Goal: Transaction & Acquisition: Obtain resource

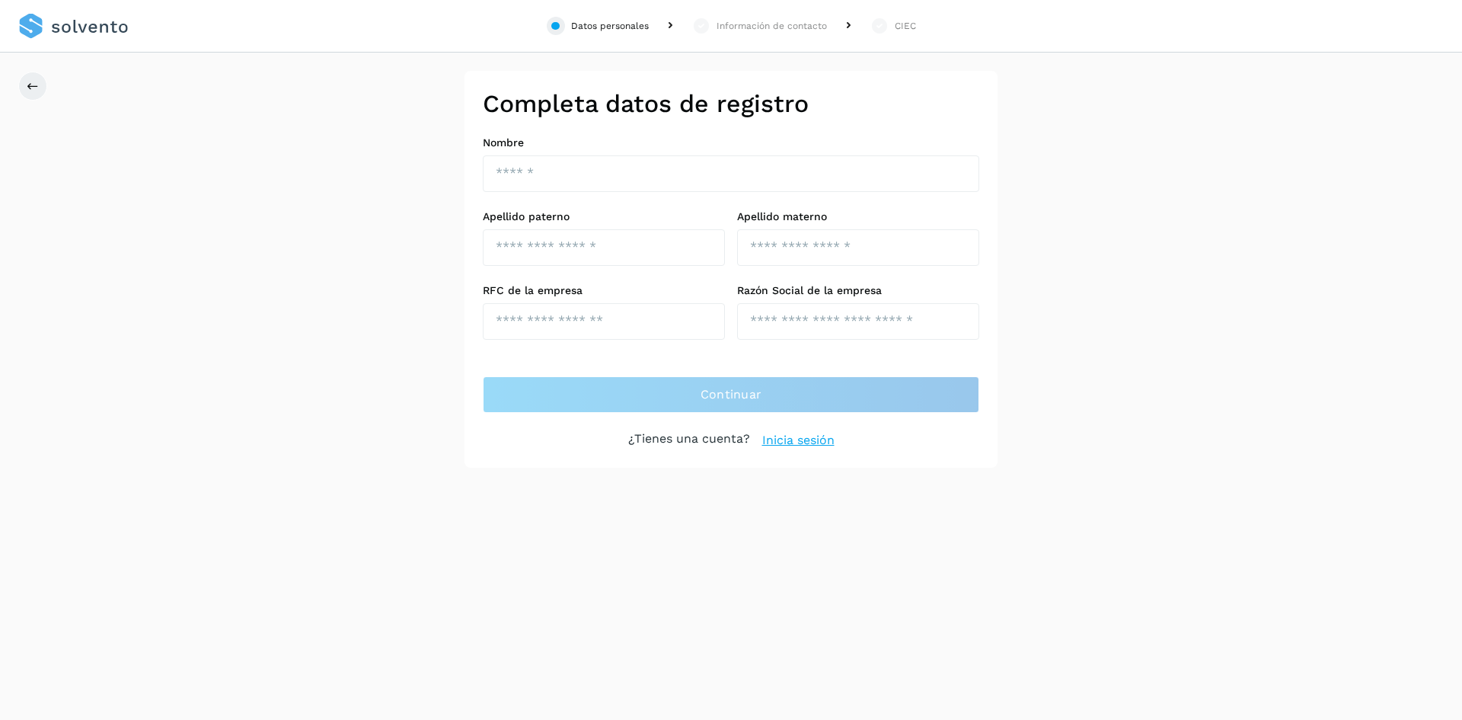
click at [787, 442] on link "Inicia sesión" at bounding box center [798, 440] width 72 height 18
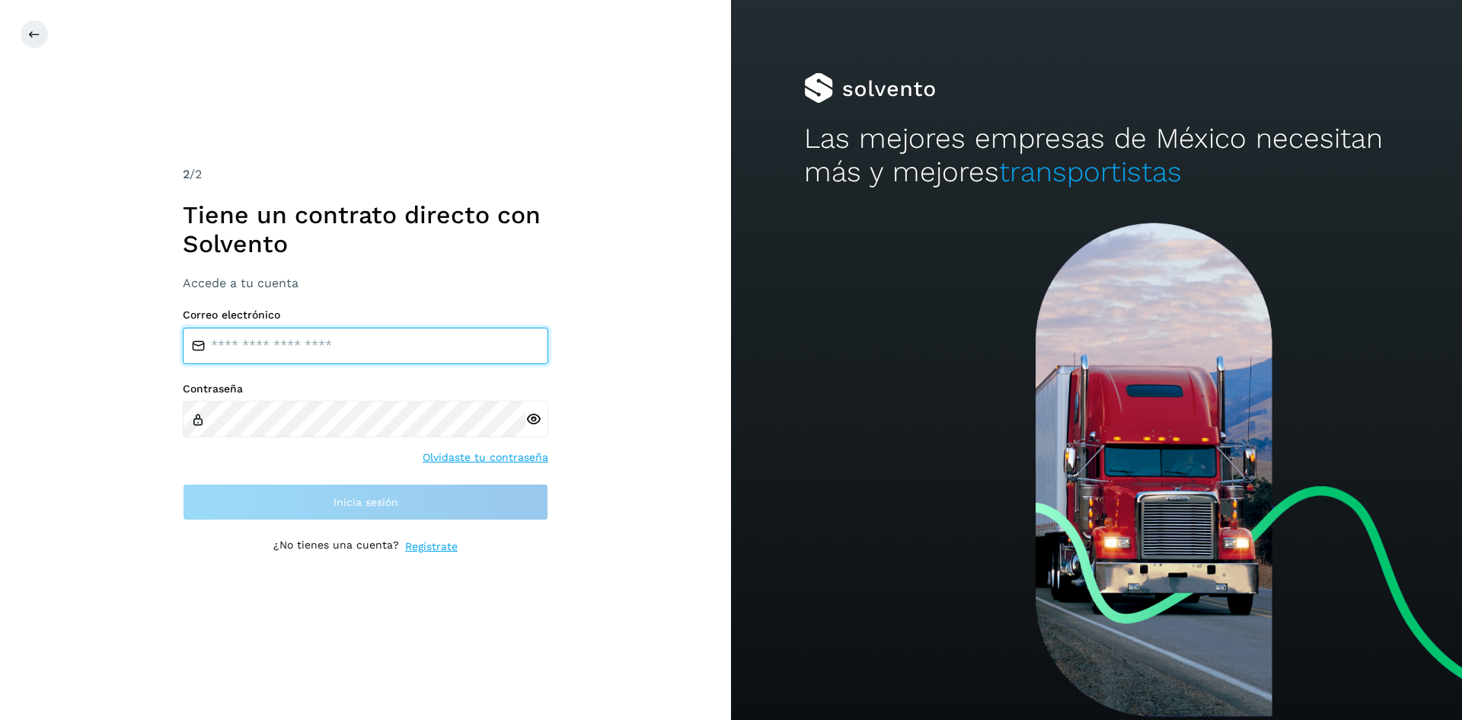
type input "**********"
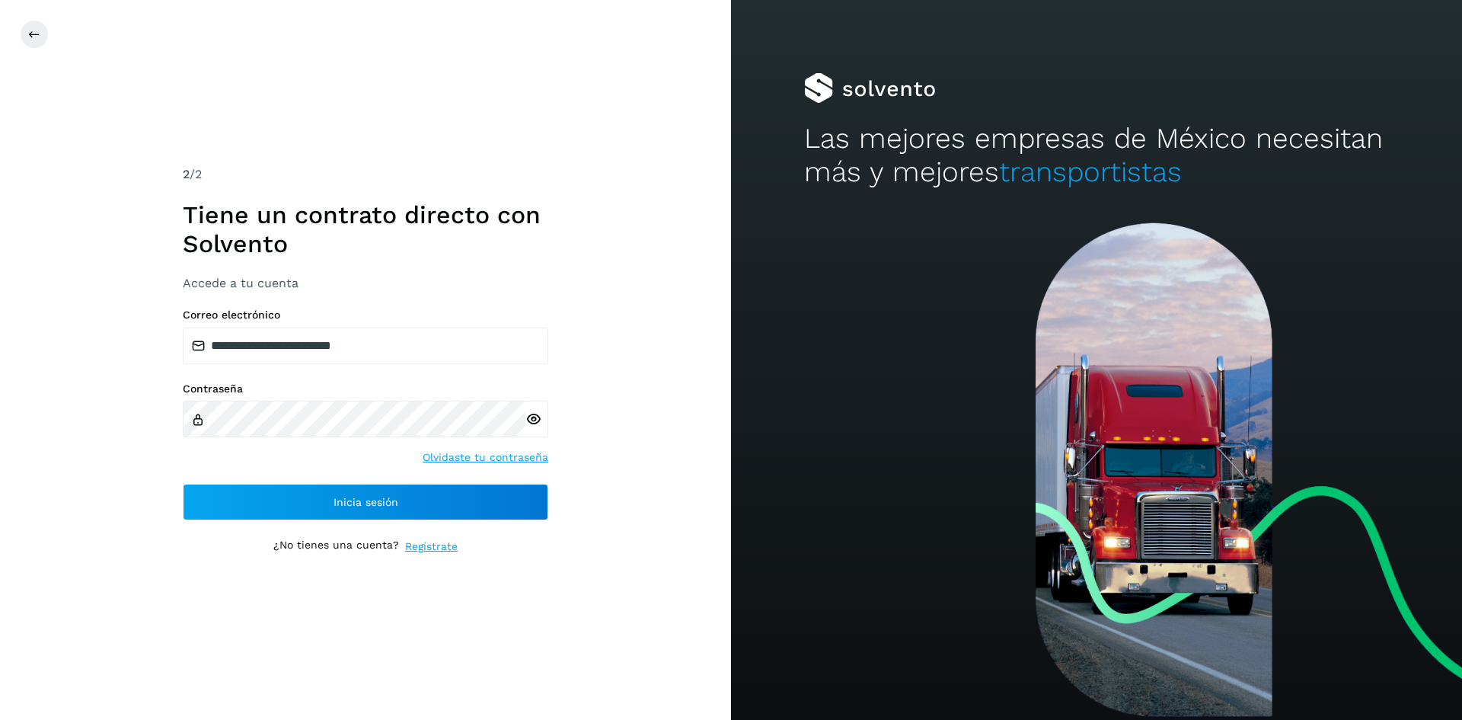
click at [536, 422] on icon at bounding box center [533, 419] width 16 height 16
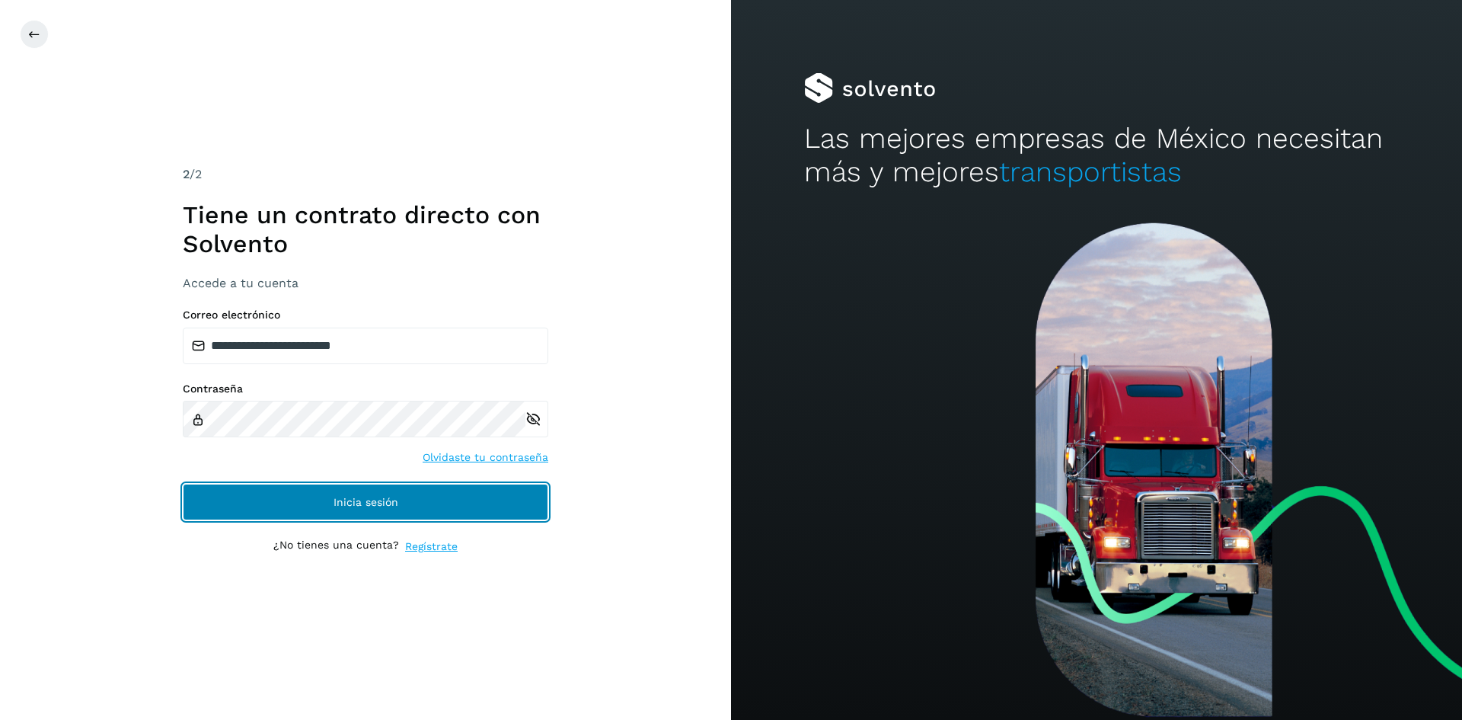
click at [369, 500] on span "Inicia sesión" at bounding box center [366, 501] width 65 height 11
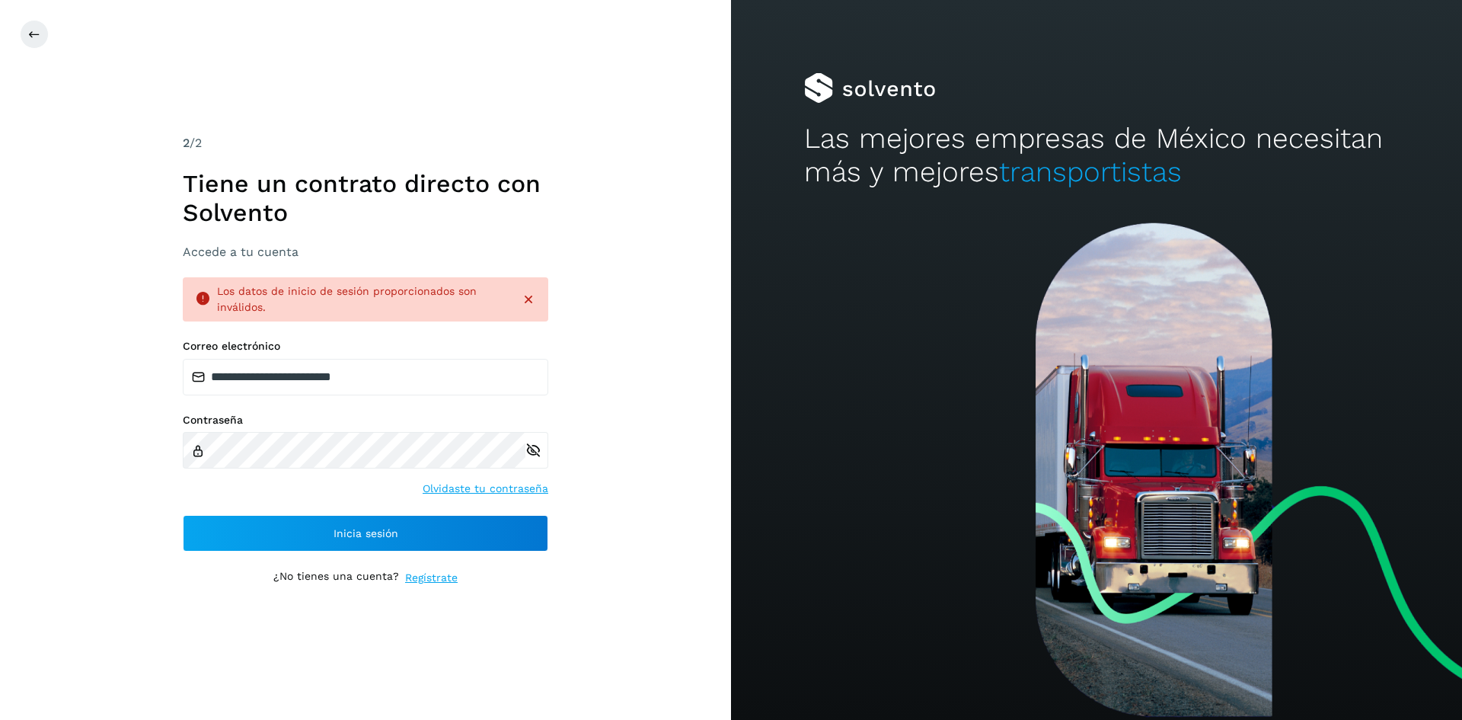
click at [529, 455] on icon at bounding box center [533, 450] width 16 height 16
click at [531, 455] on icon at bounding box center [533, 450] width 16 height 16
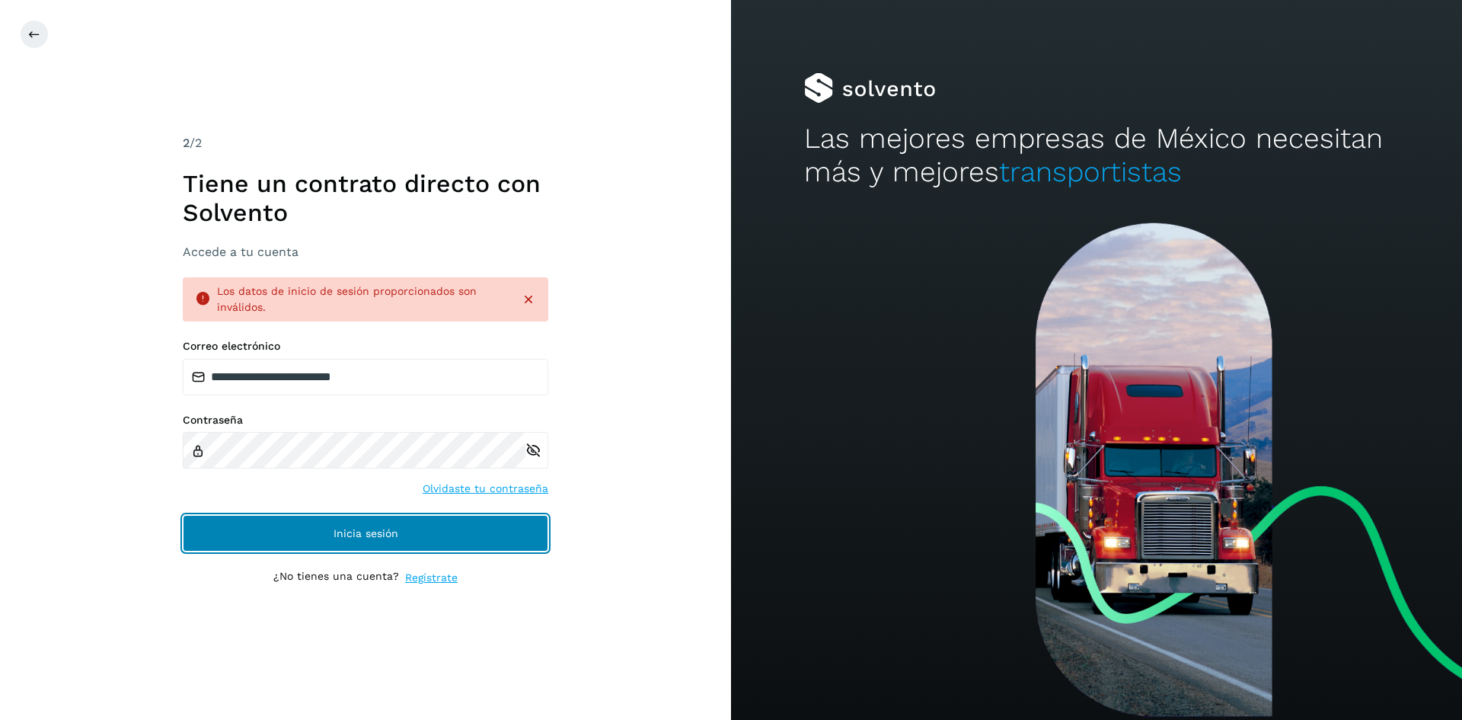
click at [282, 535] on button "Inicia sesión" at bounding box center [365, 533] width 365 height 37
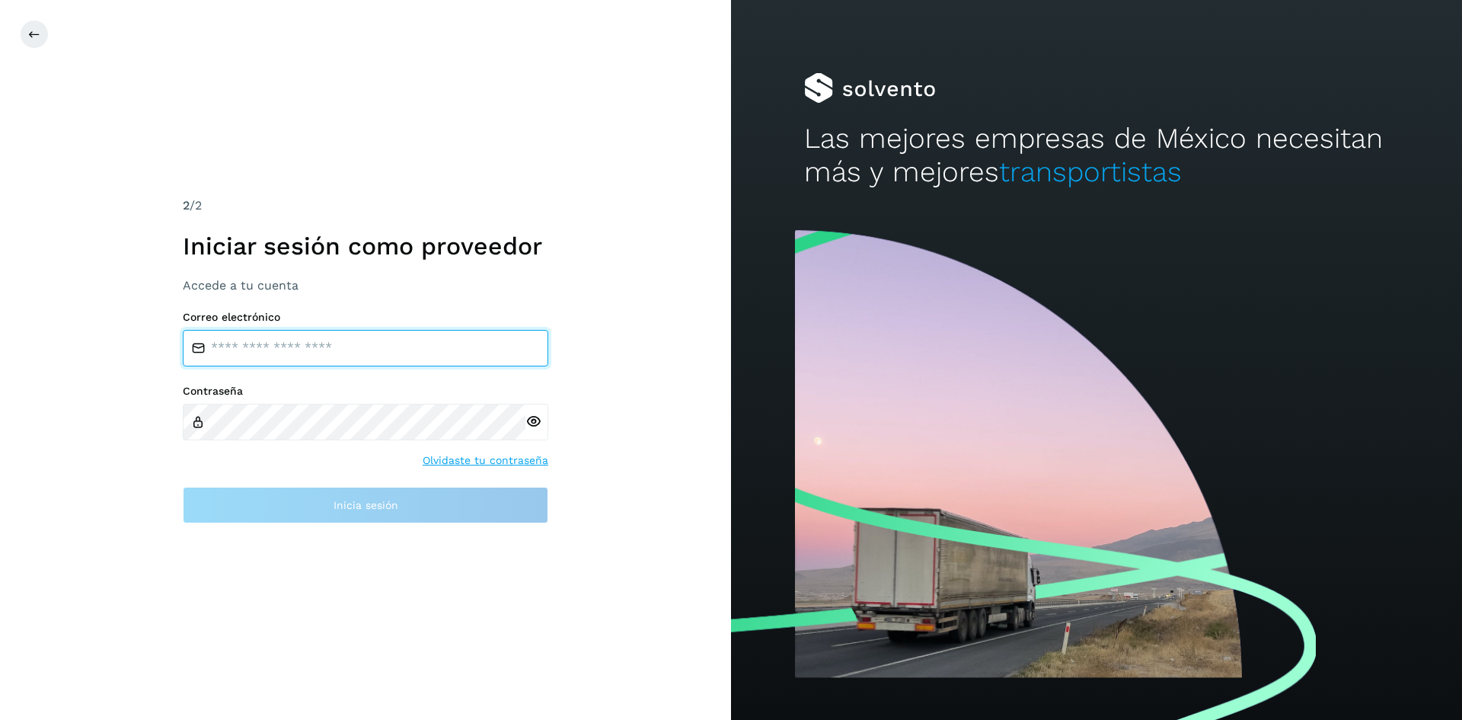
type input "**********"
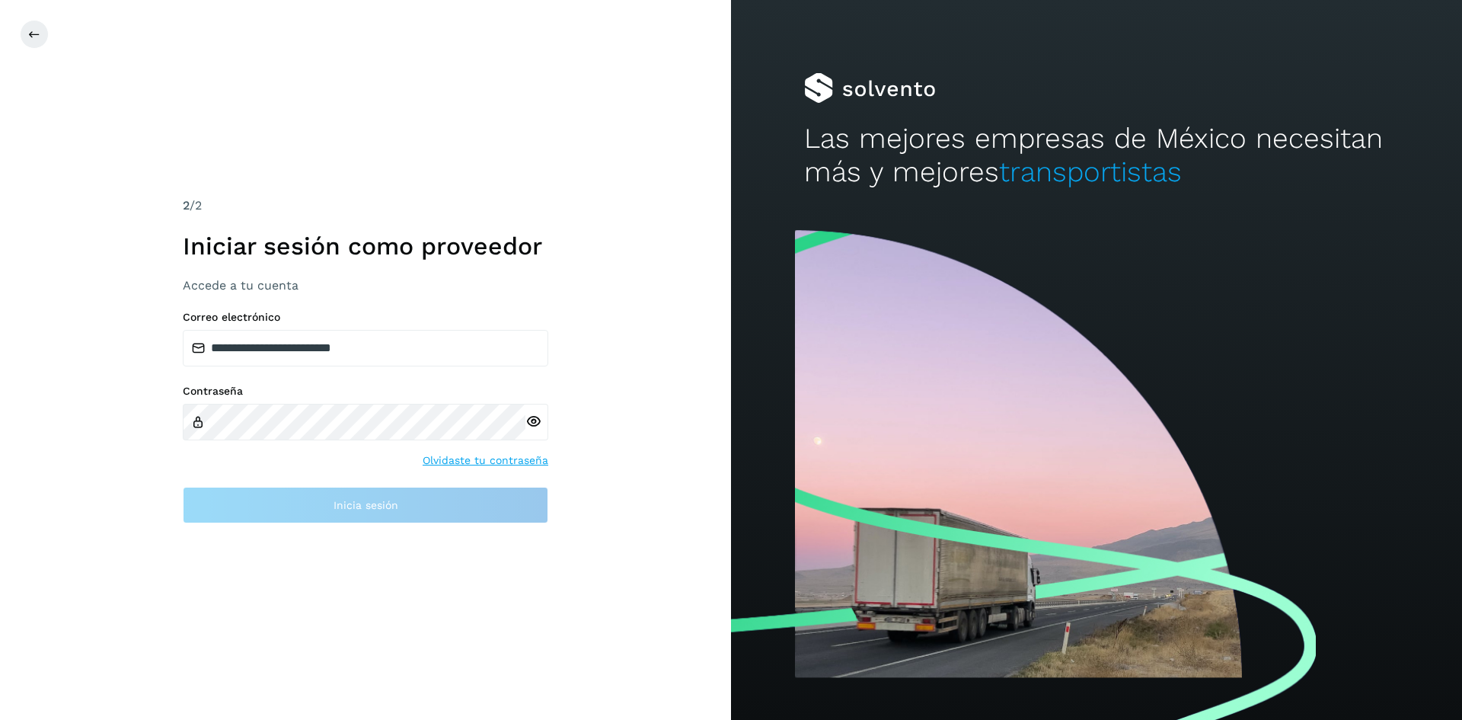
click at [531, 420] on icon at bounding box center [533, 421] width 16 height 16
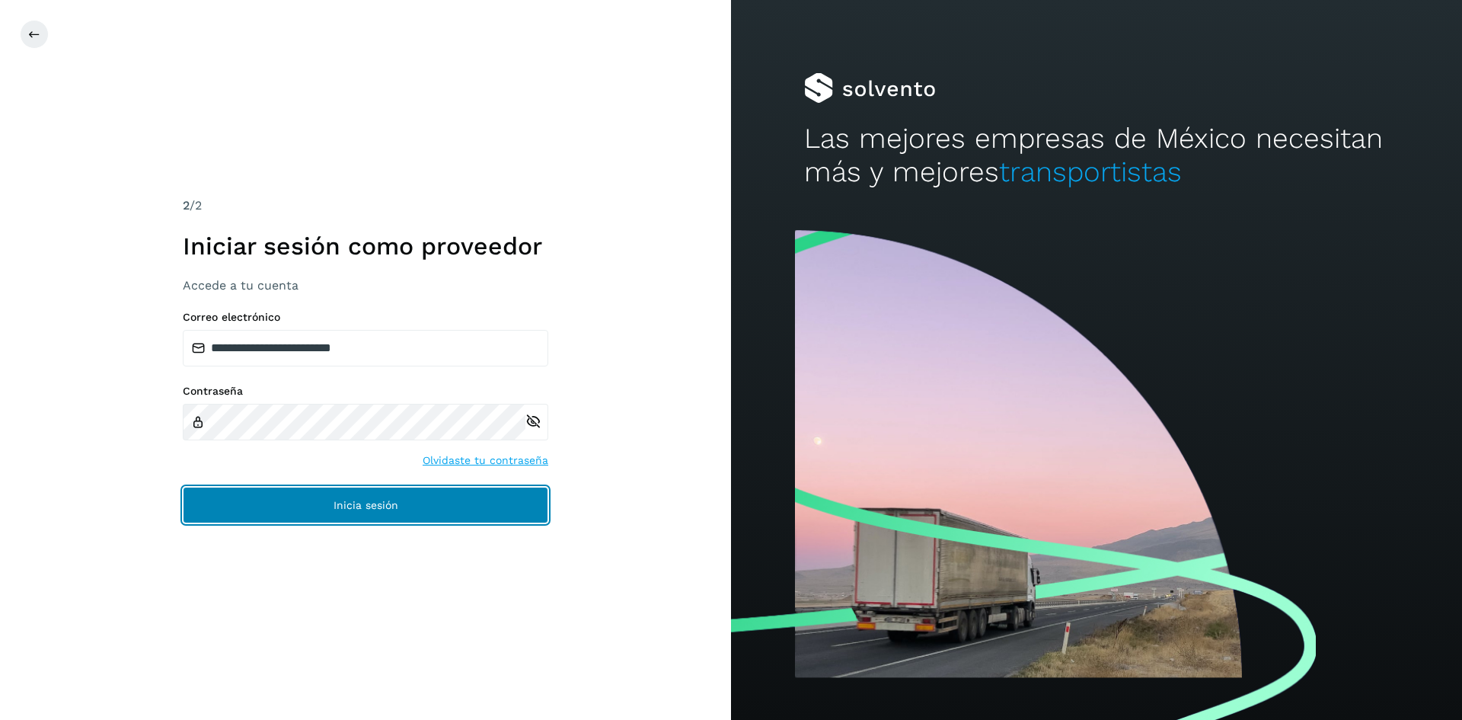
click at [365, 500] on span "Inicia sesión" at bounding box center [366, 505] width 65 height 11
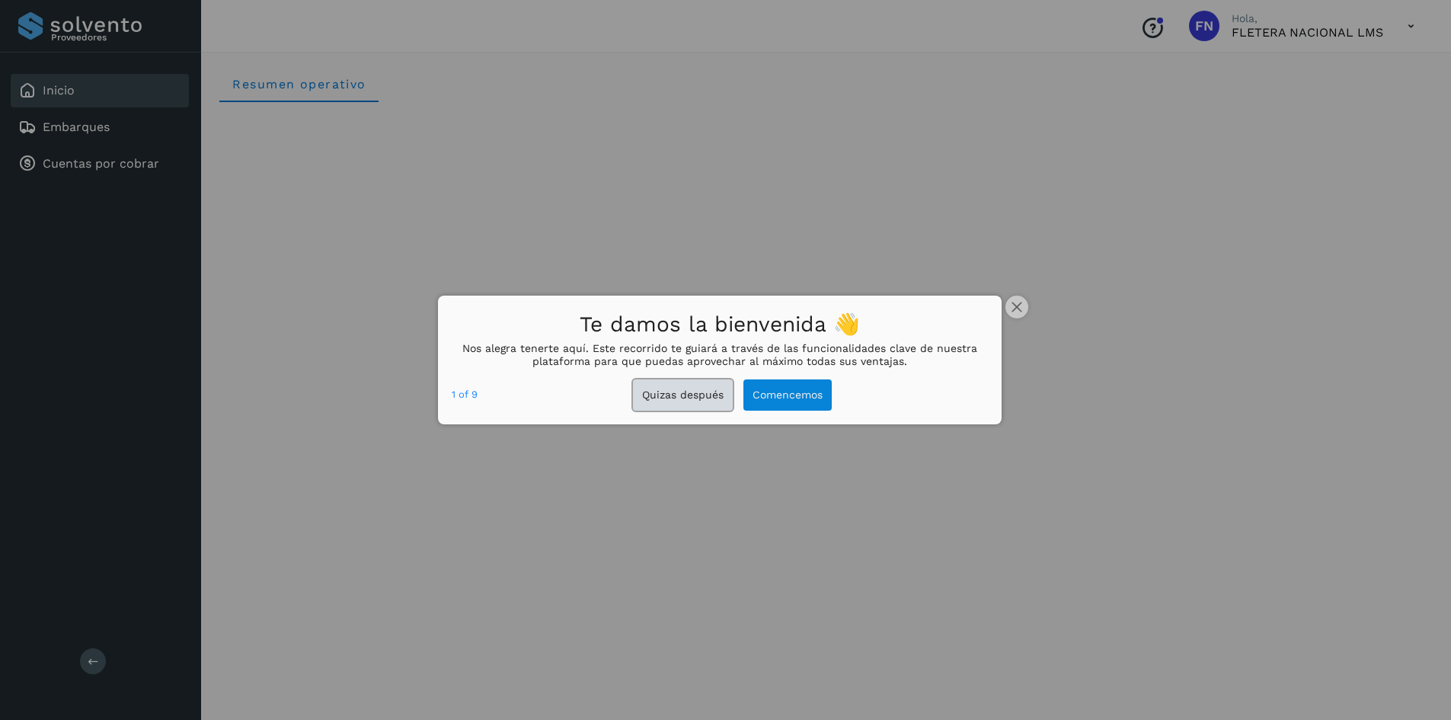
click at [704, 401] on button "Quizas después" at bounding box center [683, 394] width 100 height 31
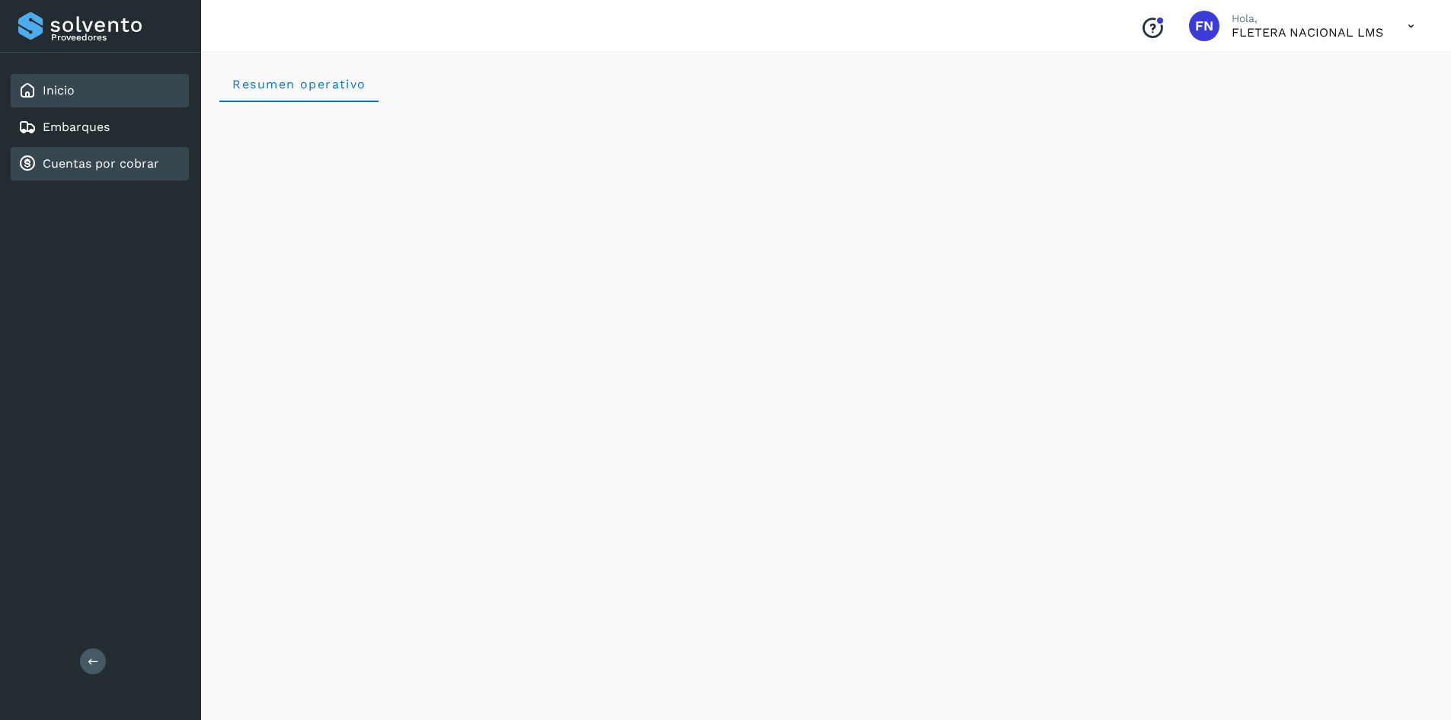
click at [72, 161] on link "Cuentas por cobrar" at bounding box center [101, 163] width 117 height 14
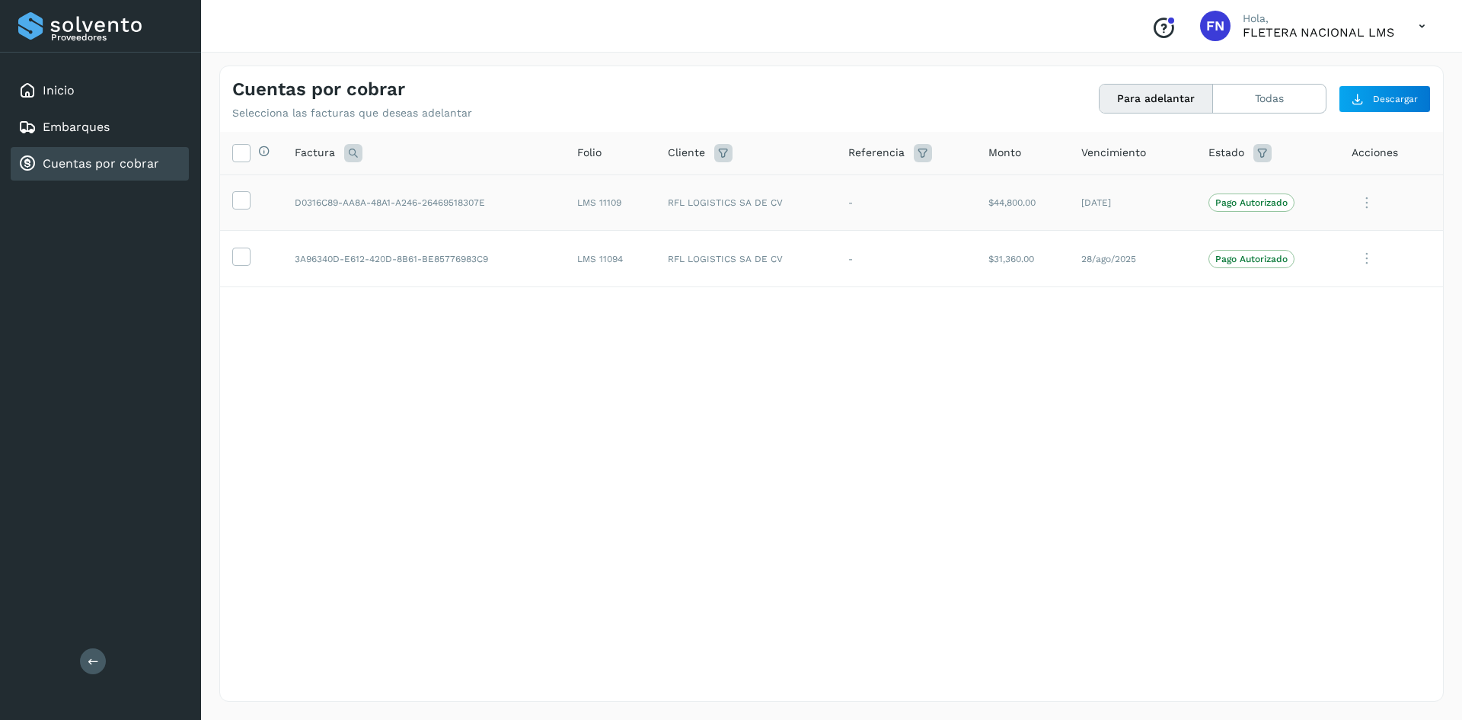
click at [252, 200] on td at bounding box center [251, 202] width 62 height 56
click at [241, 200] on icon at bounding box center [241, 199] width 16 height 16
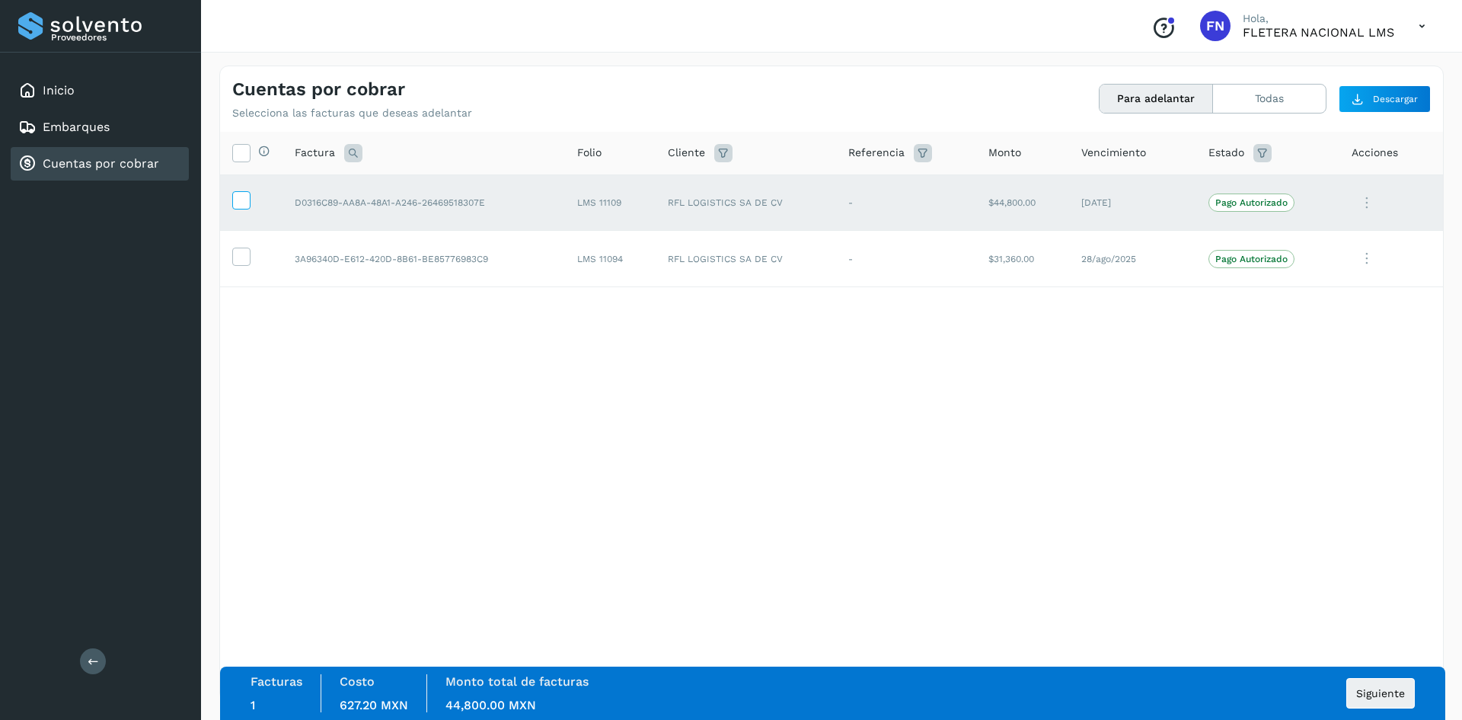
click at [238, 199] on icon at bounding box center [241, 199] width 16 height 16
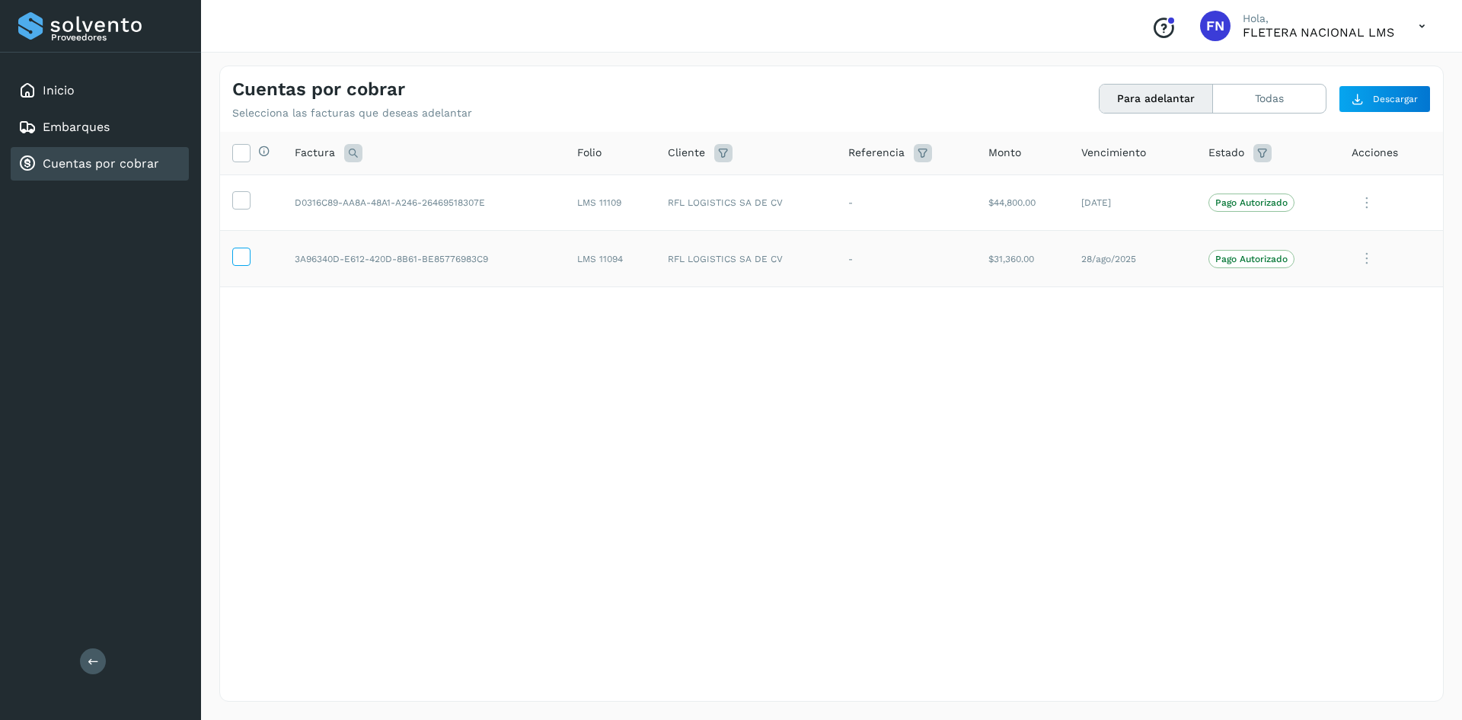
click at [243, 254] on icon at bounding box center [241, 255] width 16 height 16
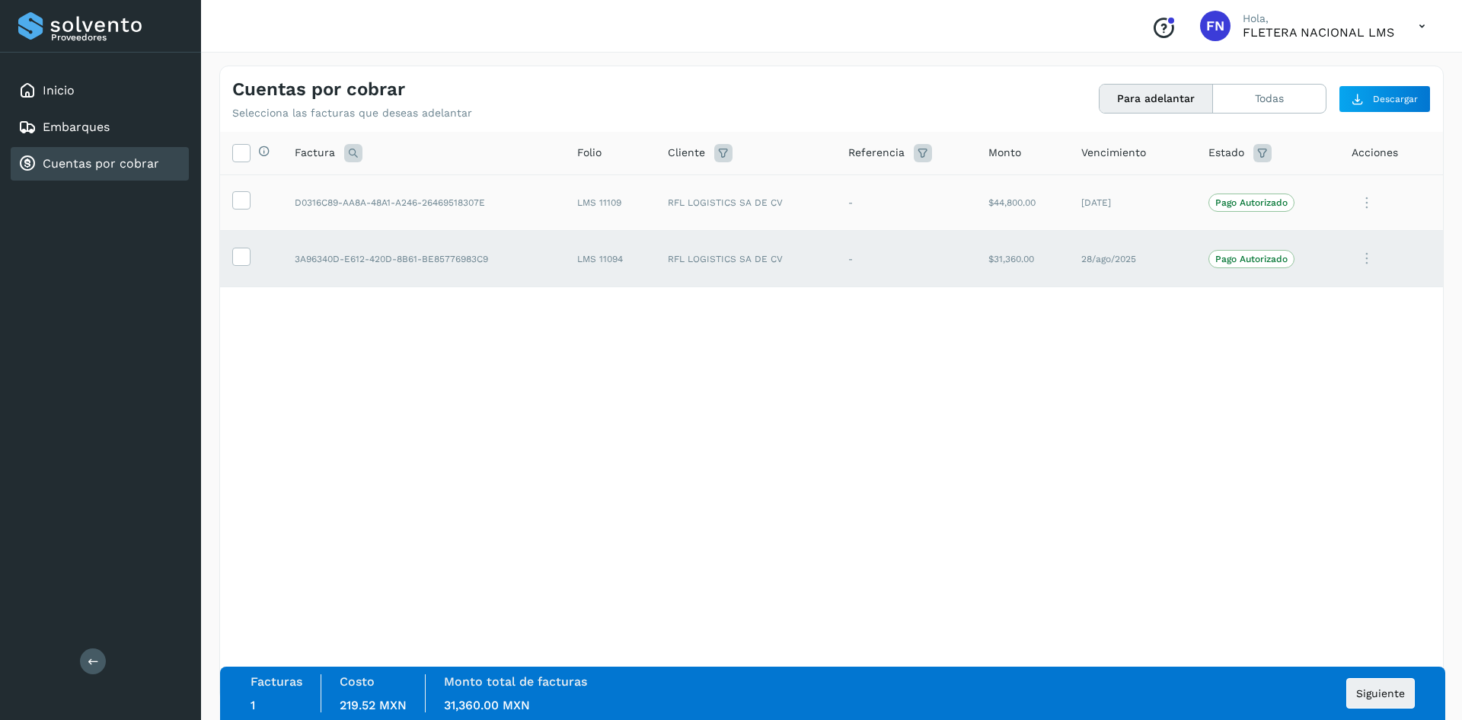
drag, startPoint x: 244, startPoint y: 259, endPoint x: 238, endPoint y: 225, distance: 34.7
click at [242, 256] on icon at bounding box center [241, 255] width 16 height 16
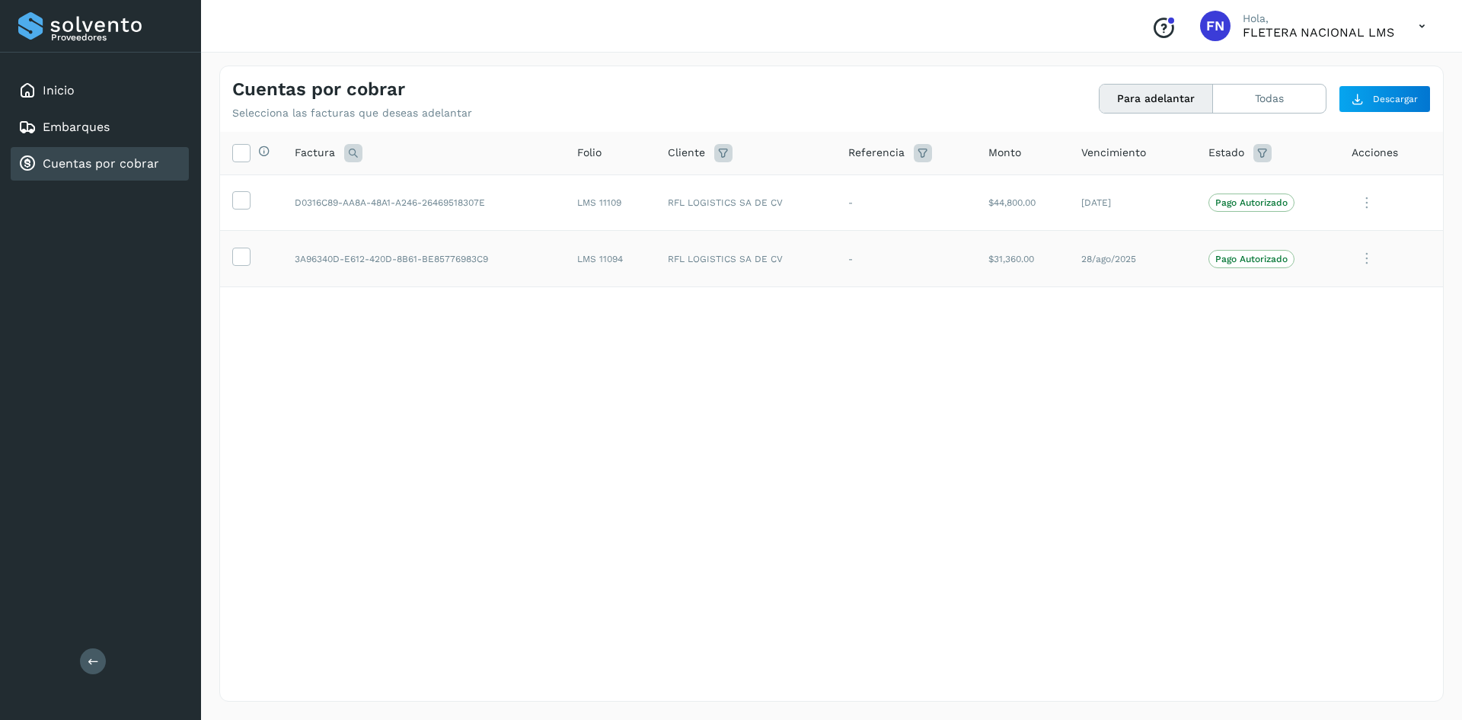
click at [236, 204] on icon at bounding box center [241, 199] width 16 height 16
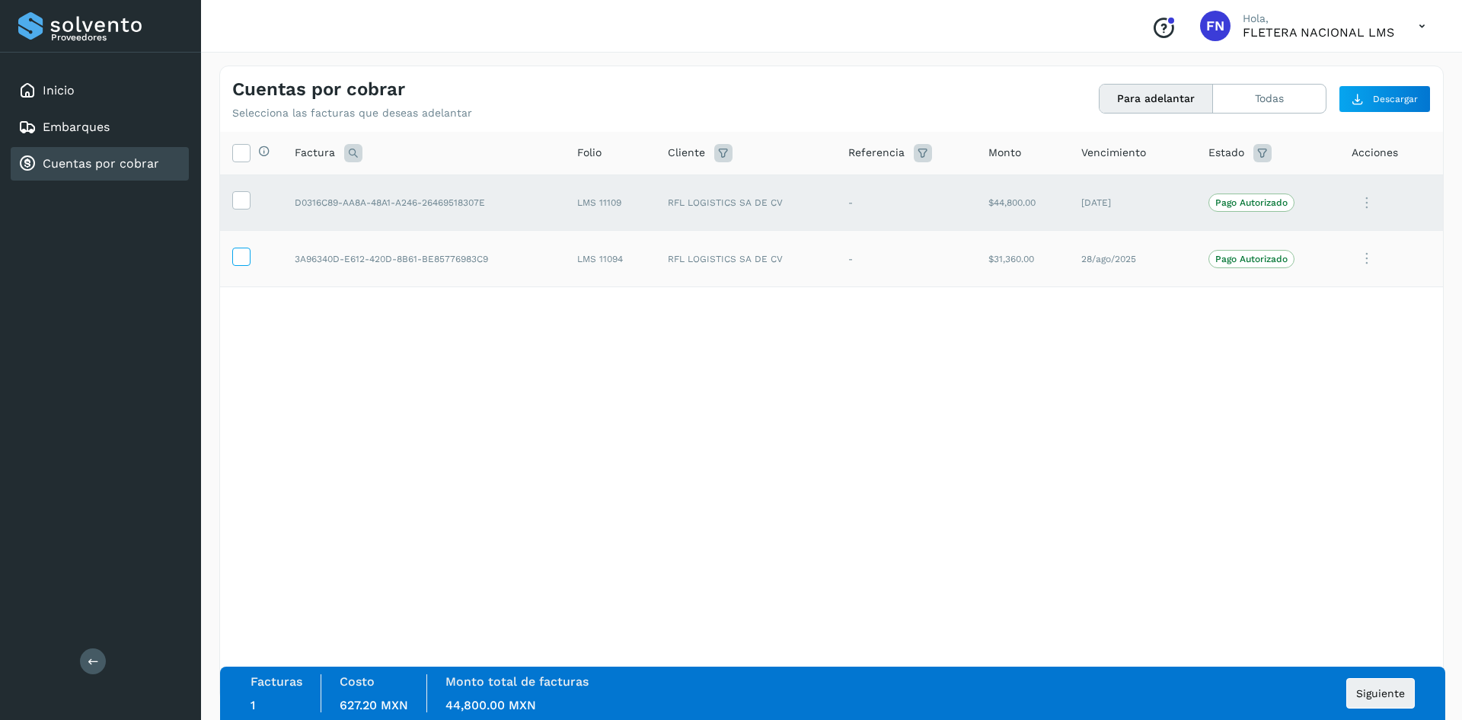
click at [236, 254] on icon at bounding box center [241, 255] width 16 height 16
click at [246, 251] on icon at bounding box center [241, 255] width 16 height 16
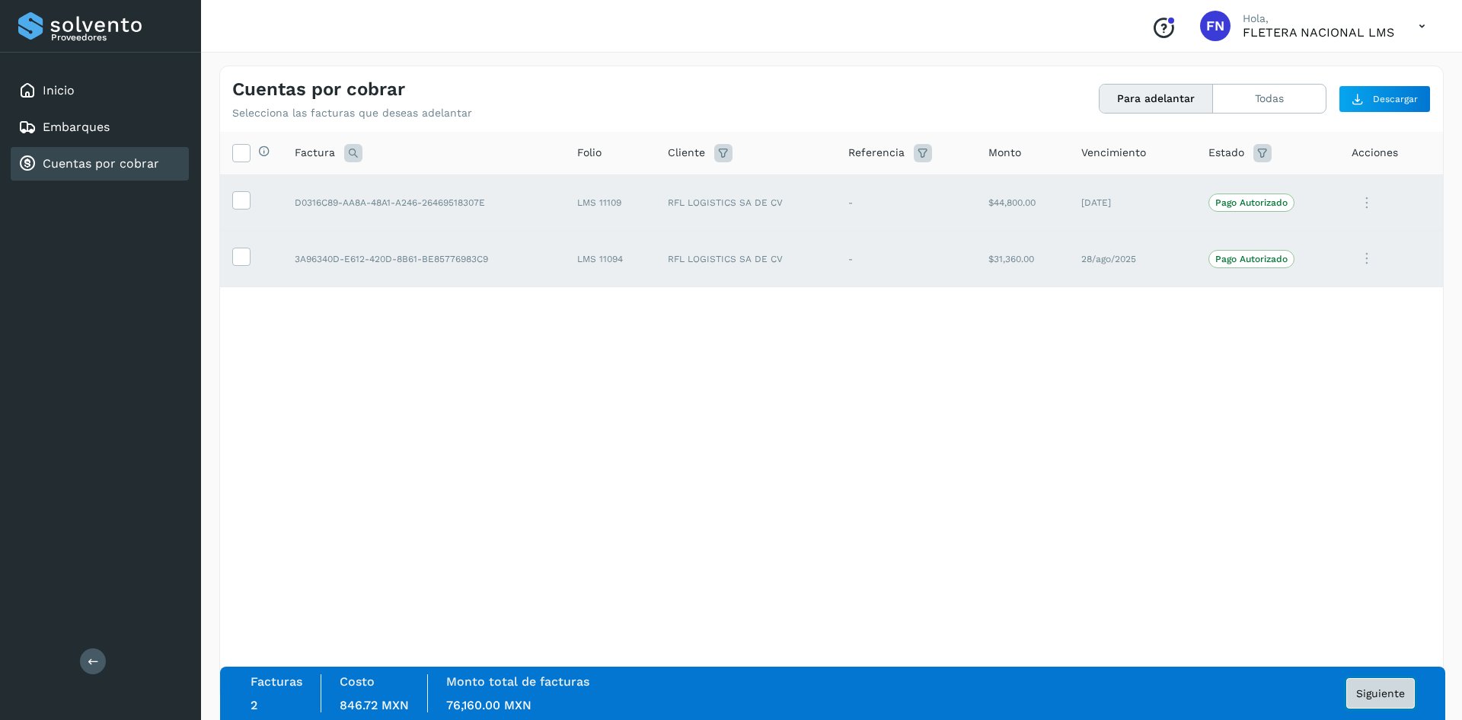
click at [1385, 694] on span "Siguiente" at bounding box center [1380, 693] width 49 height 11
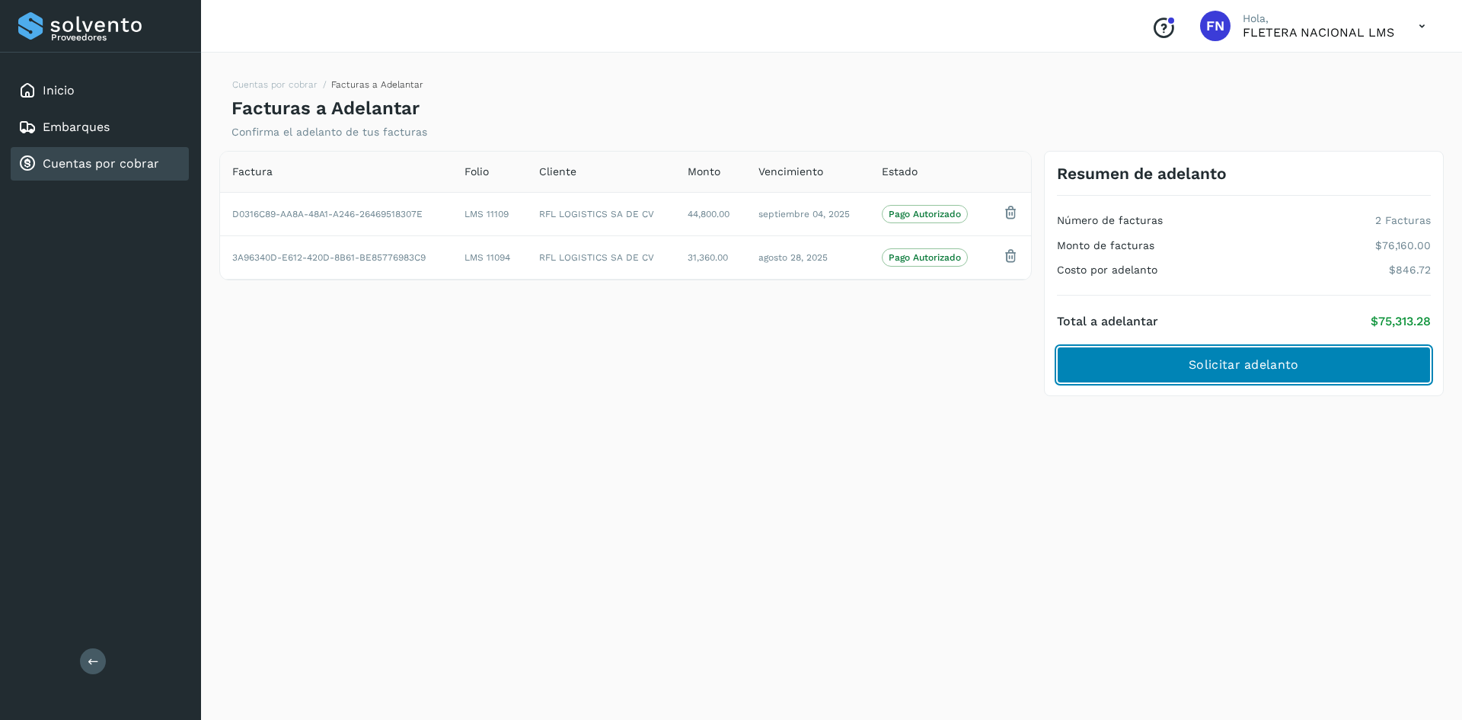
click at [1240, 372] on span "Solicitar adelanto" at bounding box center [1244, 364] width 110 height 17
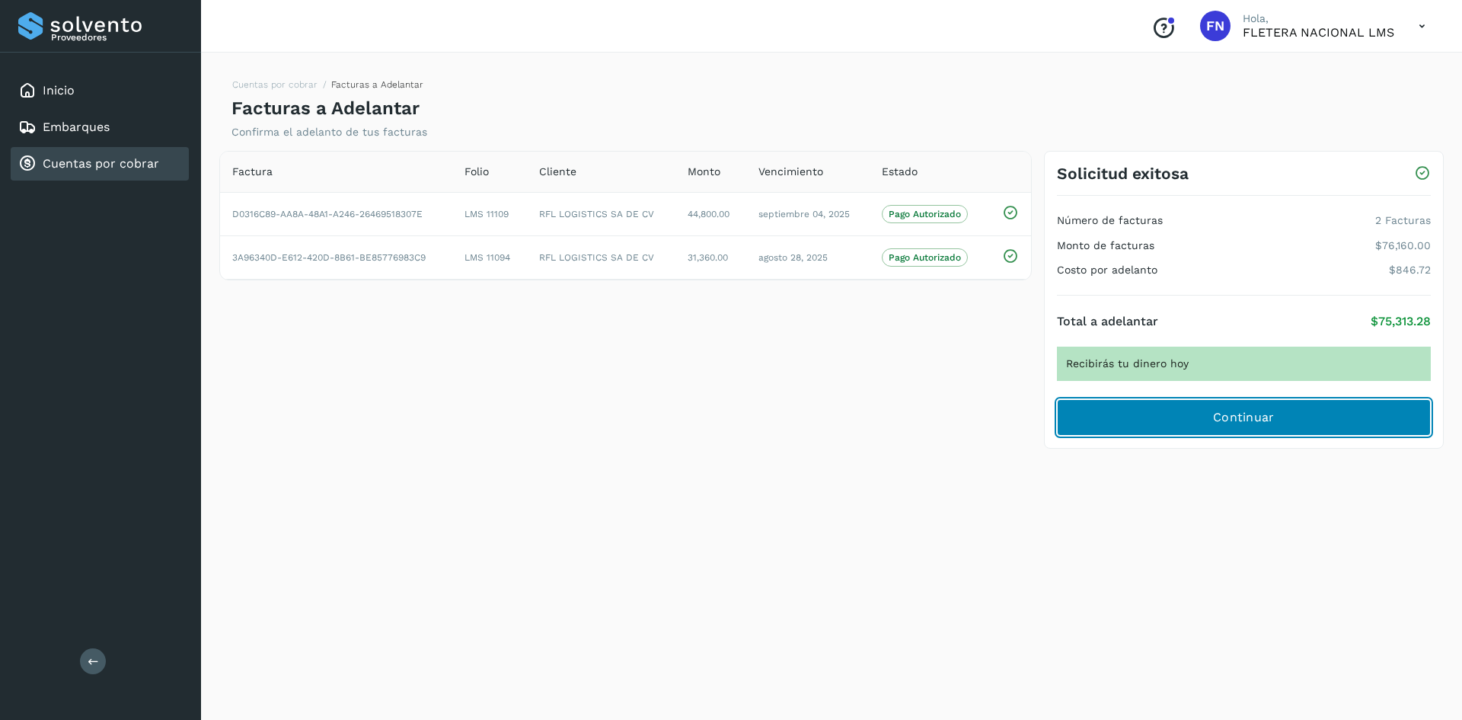
click at [1316, 426] on button "Continuar" at bounding box center [1244, 417] width 374 height 37
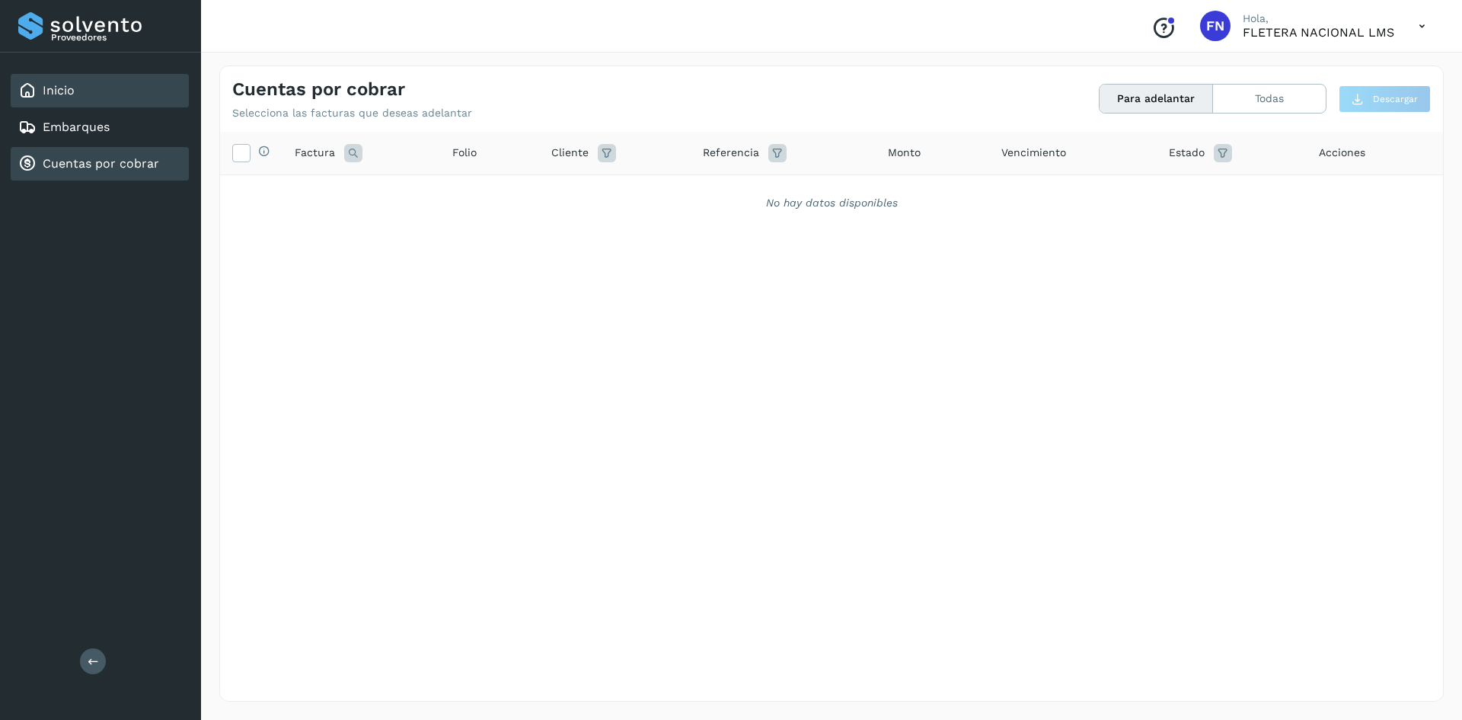
click at [56, 97] on link "Inicio" at bounding box center [59, 90] width 32 height 14
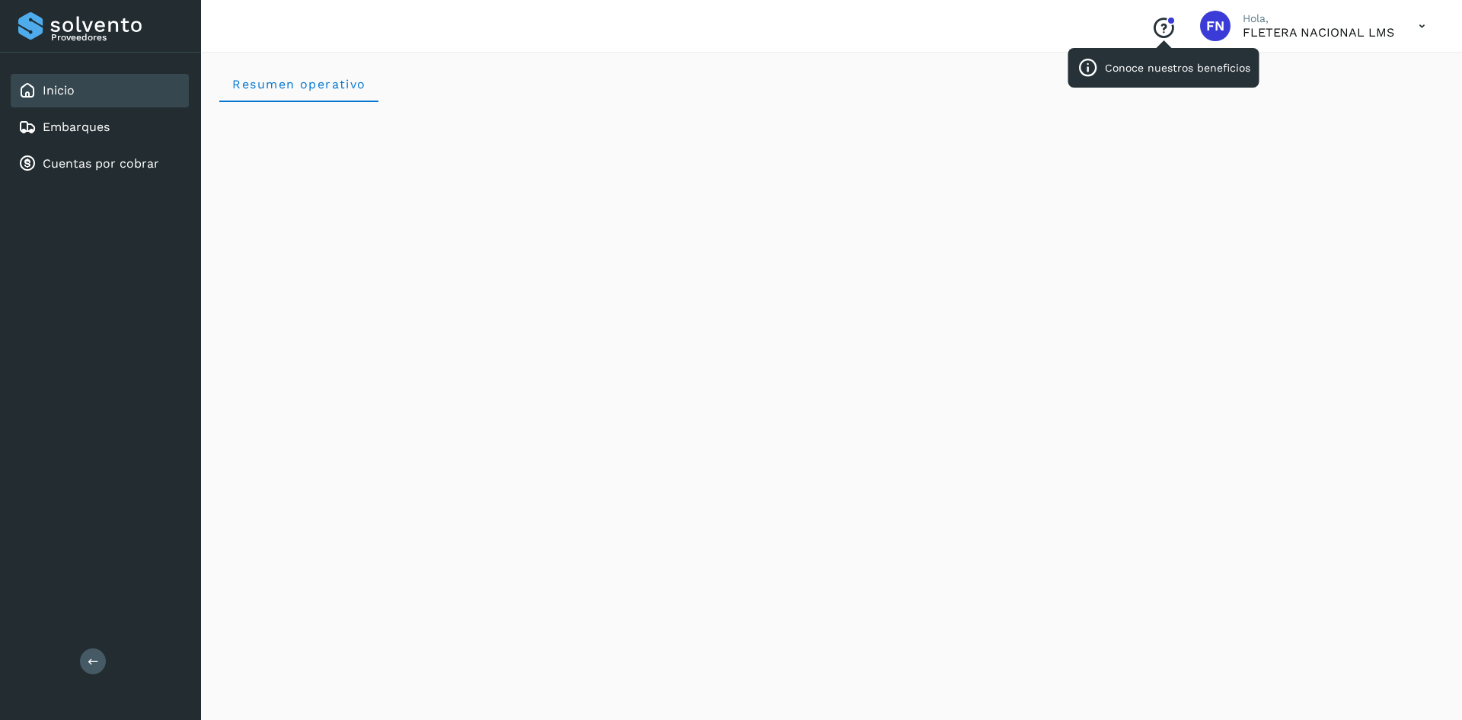
click at [1170, 25] on div "Conoce nuestros beneficios" at bounding box center [1163, 25] width 49 height 35
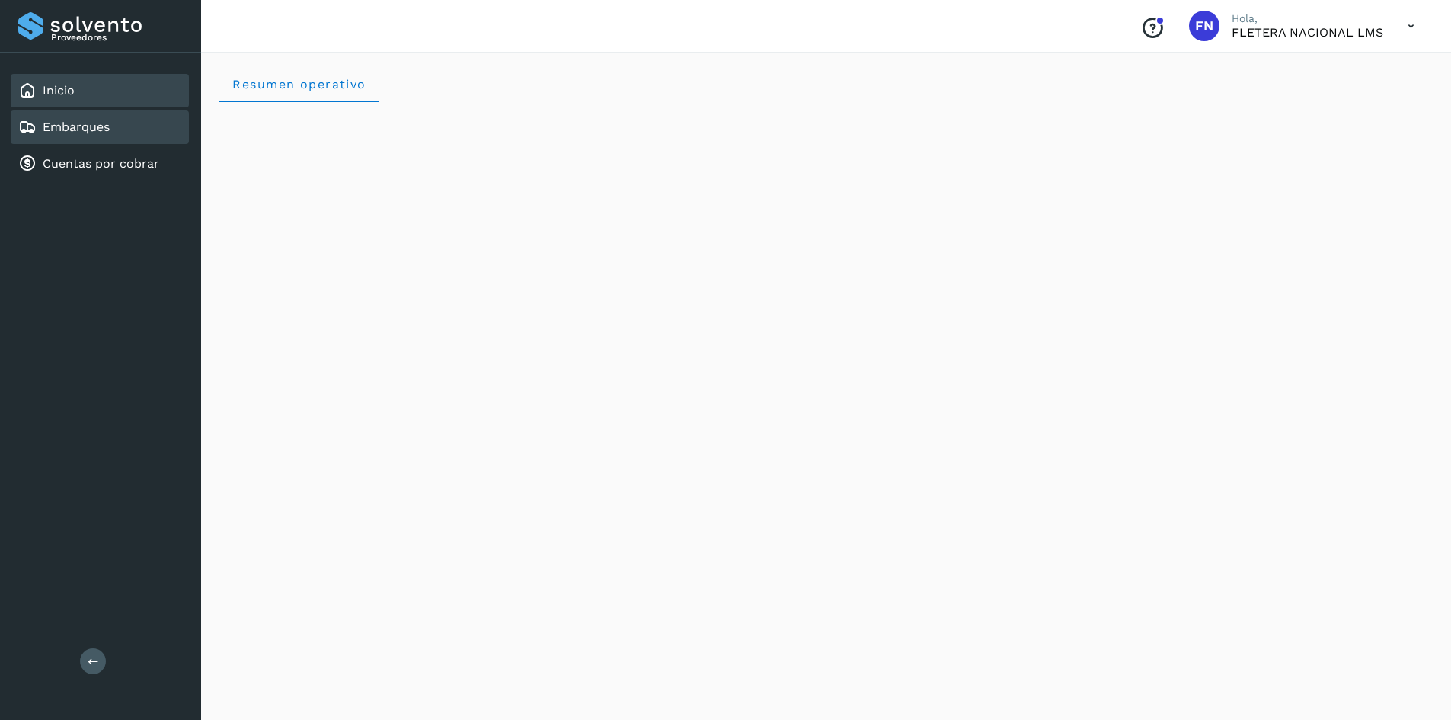
click at [111, 134] on div "Embarques" at bounding box center [100, 127] width 178 height 34
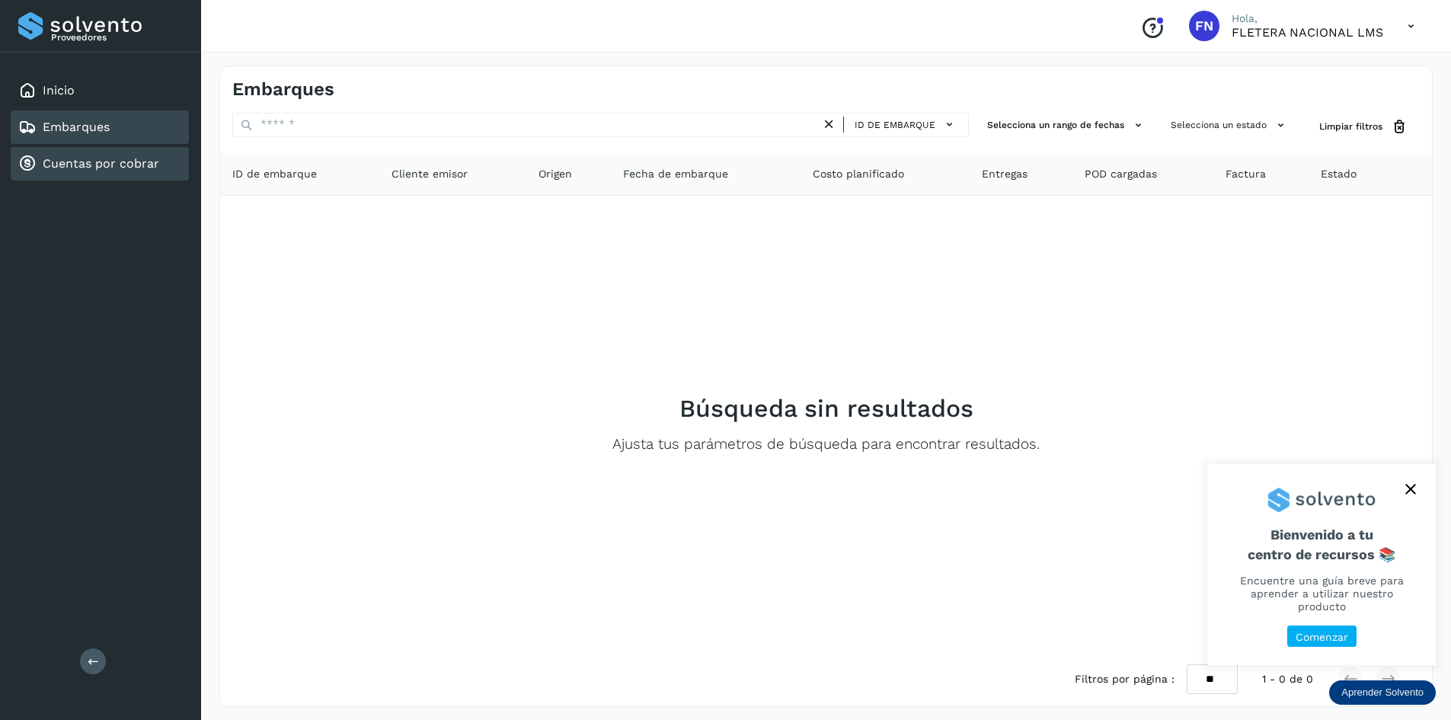
click at [72, 166] on link "Cuentas por cobrar" at bounding box center [101, 163] width 117 height 14
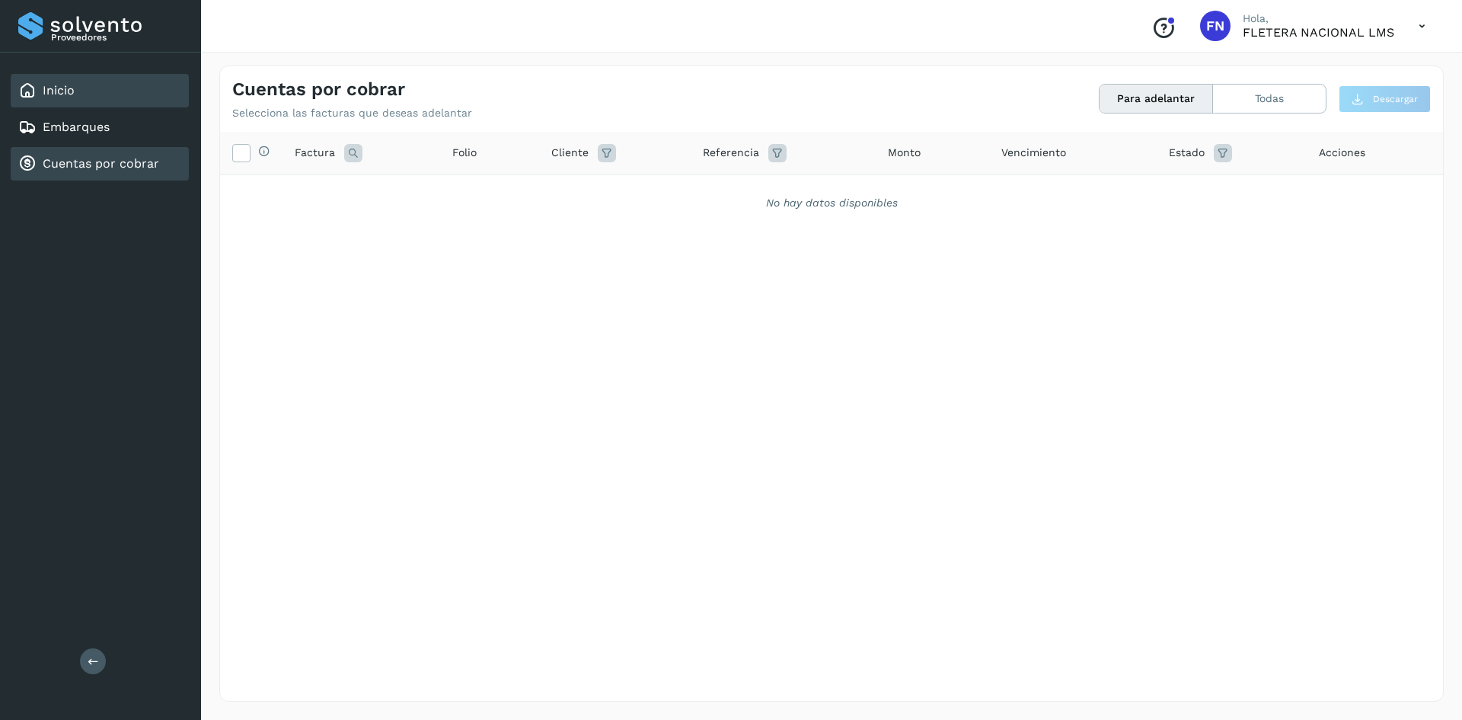
click at [58, 86] on link "Inicio" at bounding box center [59, 90] width 32 height 14
